Goal: Information Seeking & Learning: Learn about a topic

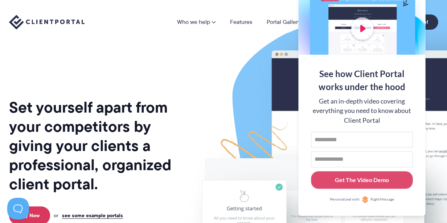
click at [209, 81] on img at bounding box center [374, 180] width 406 height 348
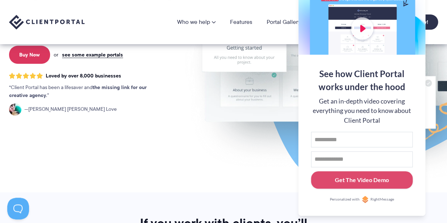
scroll to position [117, 0]
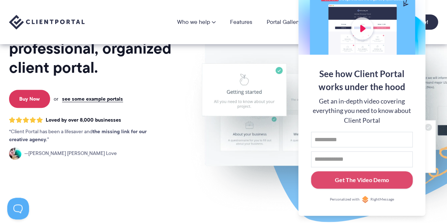
click at [431, 103] on img at bounding box center [374, 63] width 406 height 348
click at [406, 2] on div at bounding box center [361, 7] width 127 height 94
click at [437, 9] on button at bounding box center [437, 9] width 9 height 9
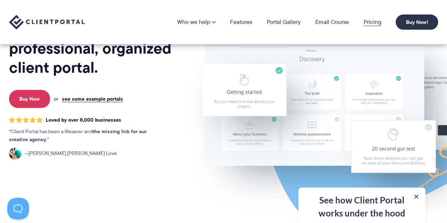
click at [373, 21] on link "Pricing" at bounding box center [372, 22] width 18 height 6
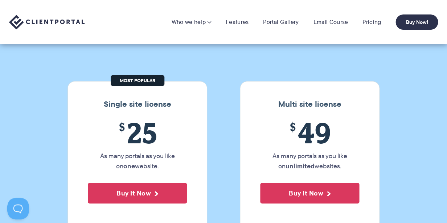
scroll to position [20, 0]
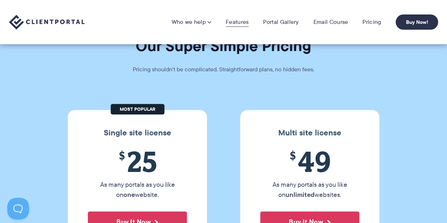
click at [237, 21] on link "Features" at bounding box center [236, 21] width 23 height 7
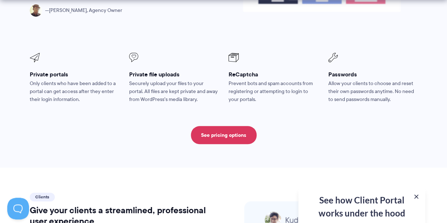
scroll to position [1357, 0]
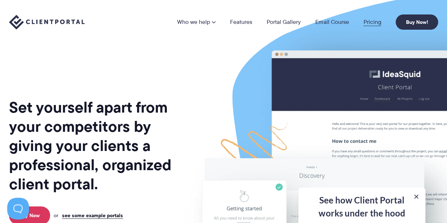
click at [367, 23] on link "Pricing" at bounding box center [372, 22] width 18 height 6
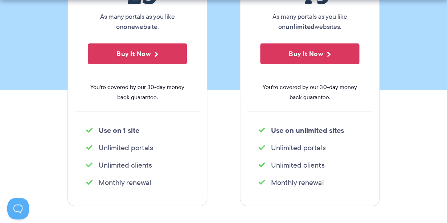
scroll to position [191, 0]
